Goal: Find specific page/section: Find specific page/section

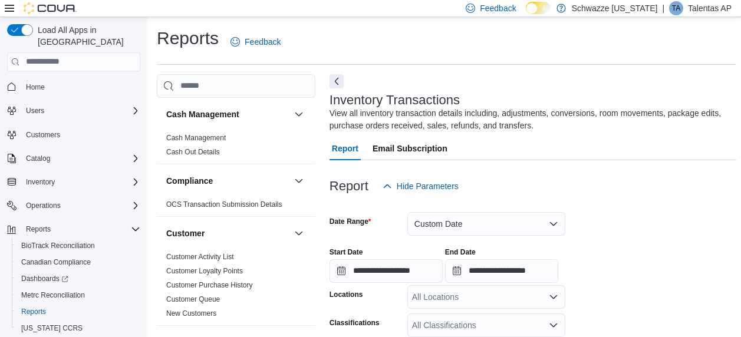
scroll to position [372, 0]
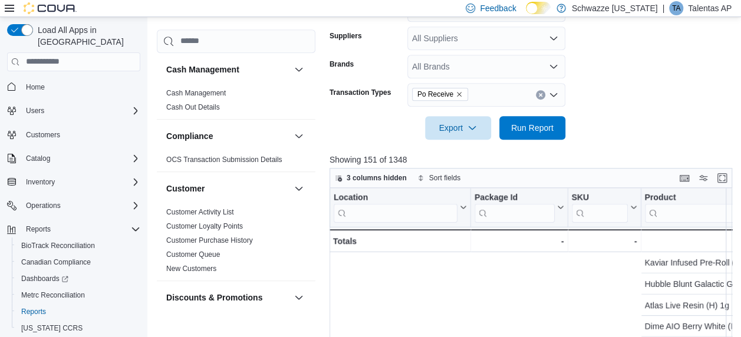
click at [701, 9] on p "Talentas AP" at bounding box center [710, 8] width 44 height 14
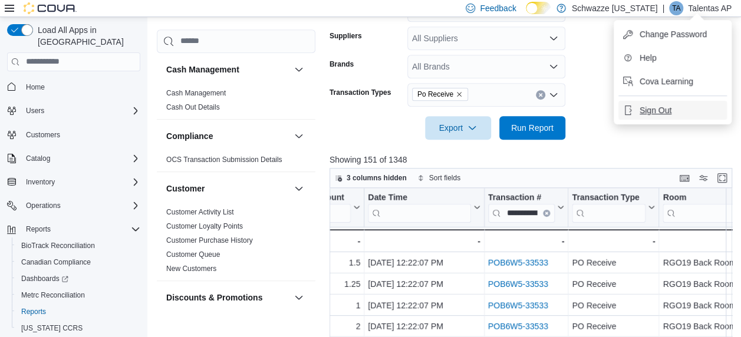
click at [656, 107] on span "Sign Out" at bounding box center [655, 110] width 32 height 12
